Goal: Find specific page/section: Find specific page/section

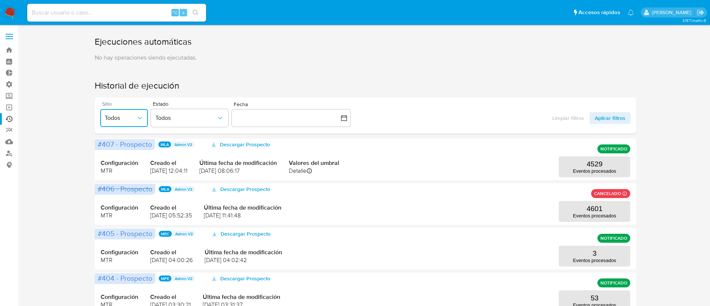
click at [120, 117] on span "Todos" at bounding box center [120, 117] width 31 height 7
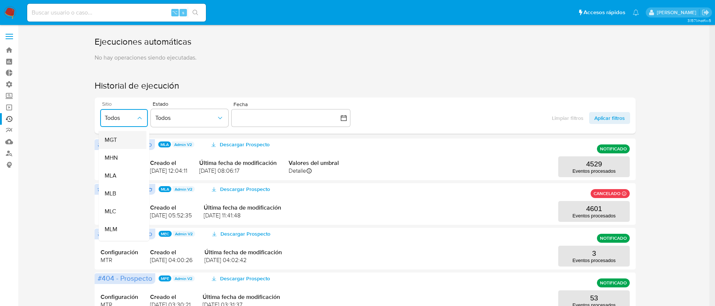
scroll to position [126, 0]
click at [119, 206] on div "MLC" at bounding box center [120, 209] width 31 height 18
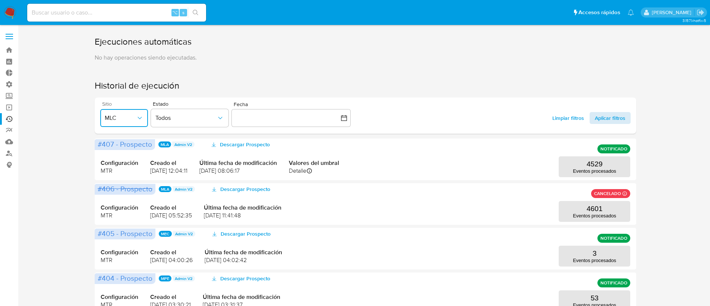
click at [596, 117] on span "Aplicar filtros" at bounding box center [610, 118] width 31 height 12
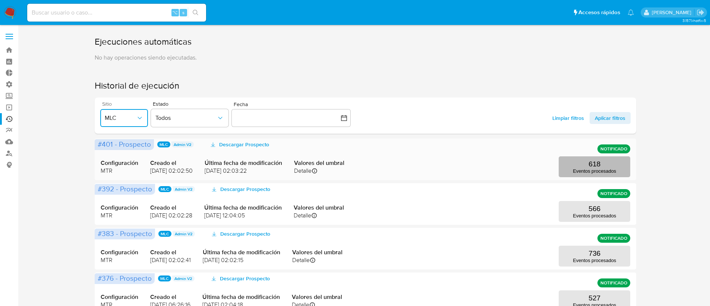
click at [594, 162] on p "618" at bounding box center [594, 164] width 12 height 8
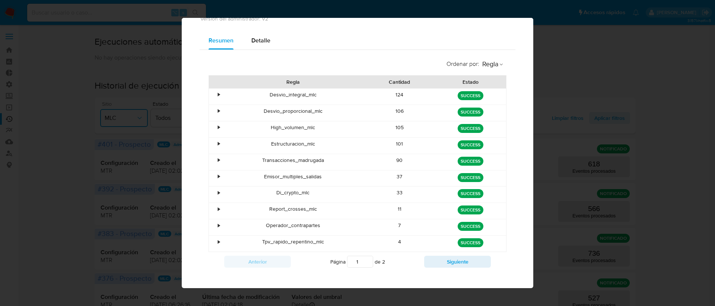
scroll to position [51, 0]
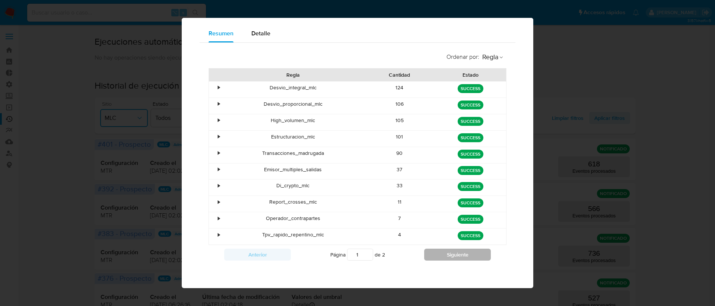
click at [452, 256] on button "Siguiente" at bounding box center [457, 255] width 67 height 12
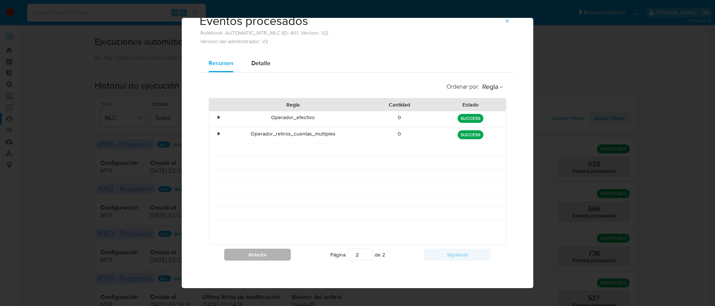
click at [248, 252] on button "Anterior" at bounding box center [257, 255] width 67 height 12
type input "1"
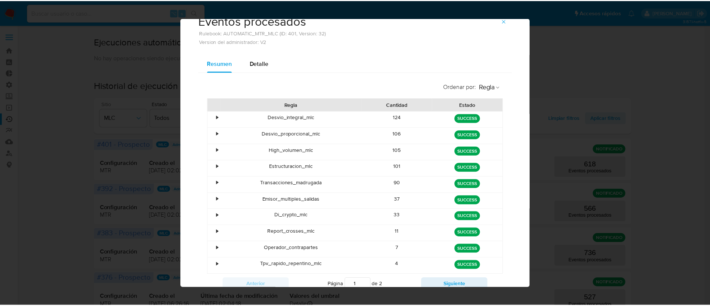
scroll to position [0, 0]
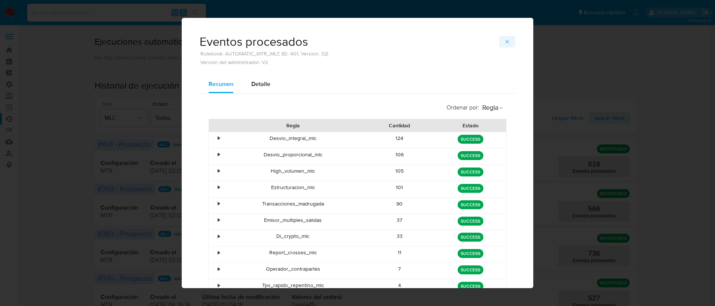
click at [507, 46] on span "button" at bounding box center [507, 42] width 6 height 10
